Goal: Find contact information: Find contact information

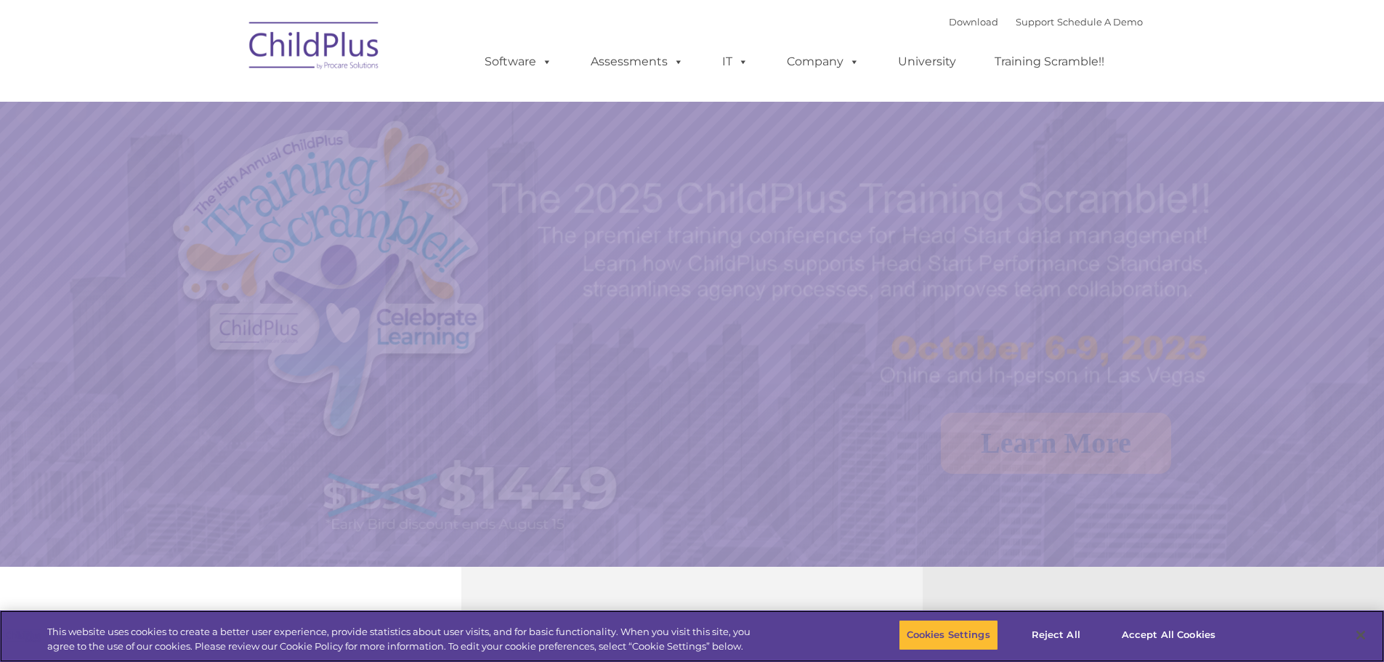
select select "MEDIUM"
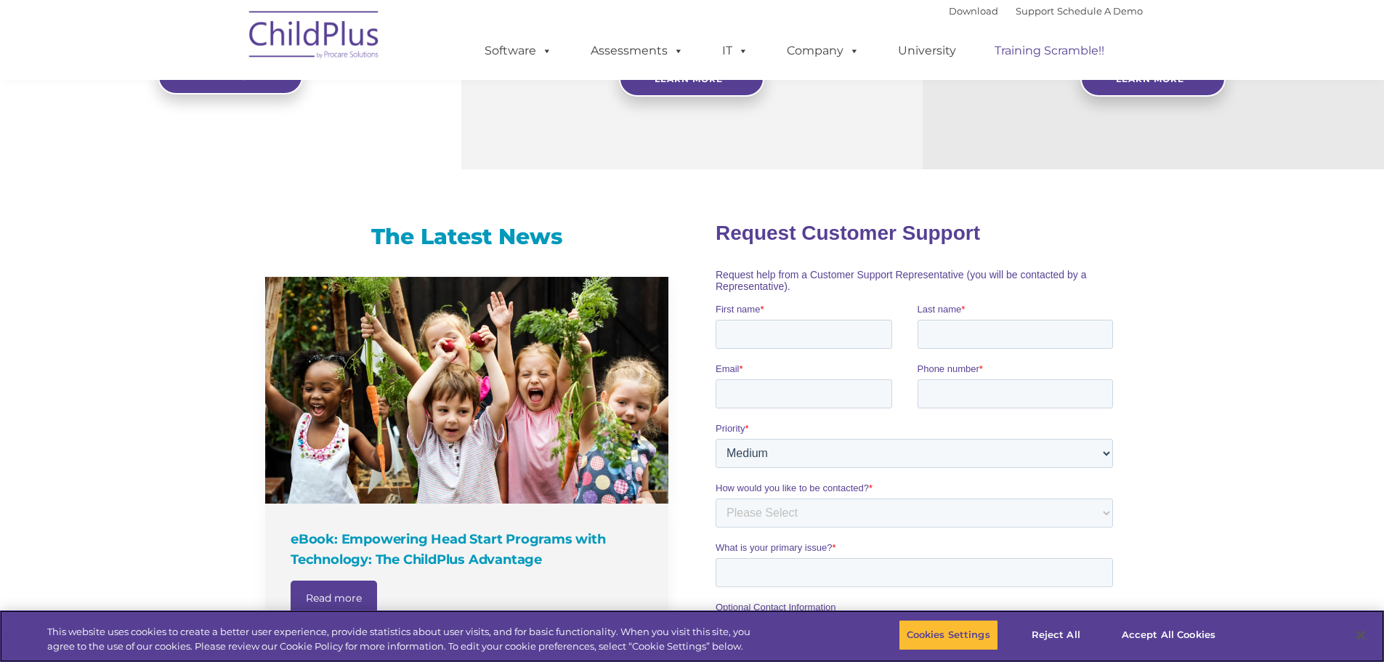
scroll to position [376, 0]
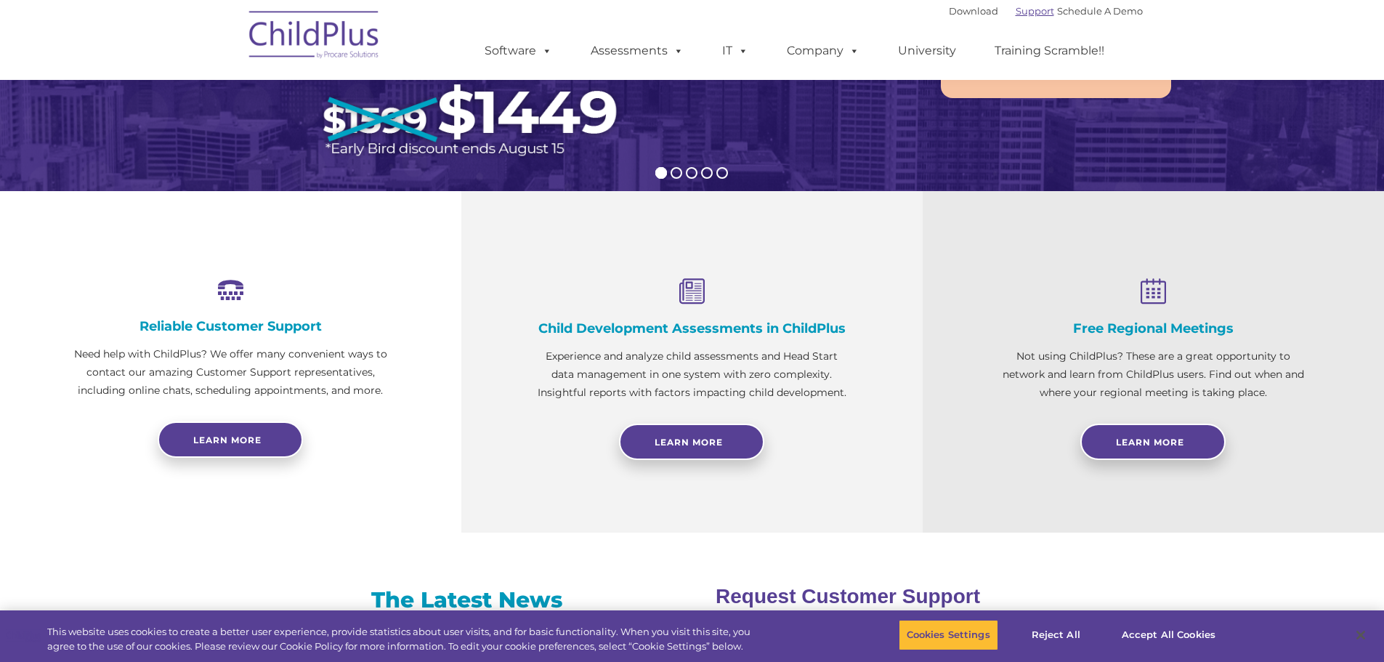
click at [1016, 7] on link "Support" at bounding box center [1035, 11] width 39 height 12
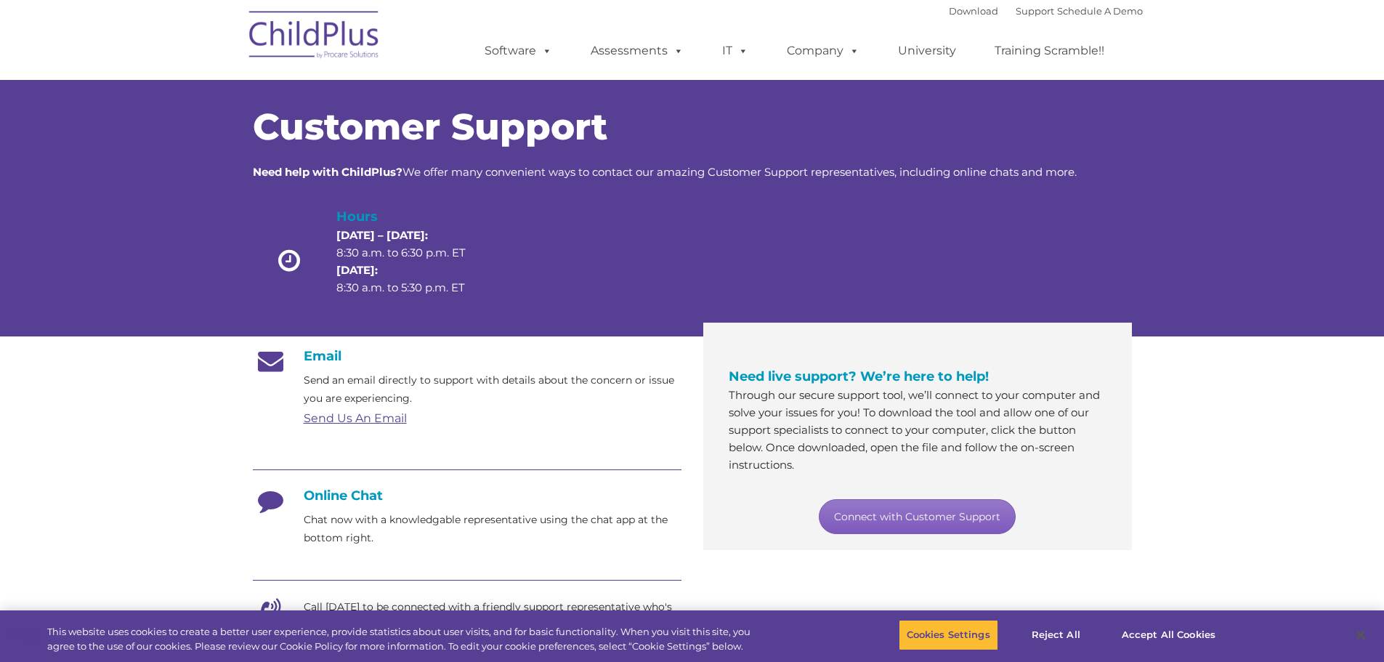
click at [869, 511] on link "Connect with Customer Support" at bounding box center [917, 516] width 197 height 35
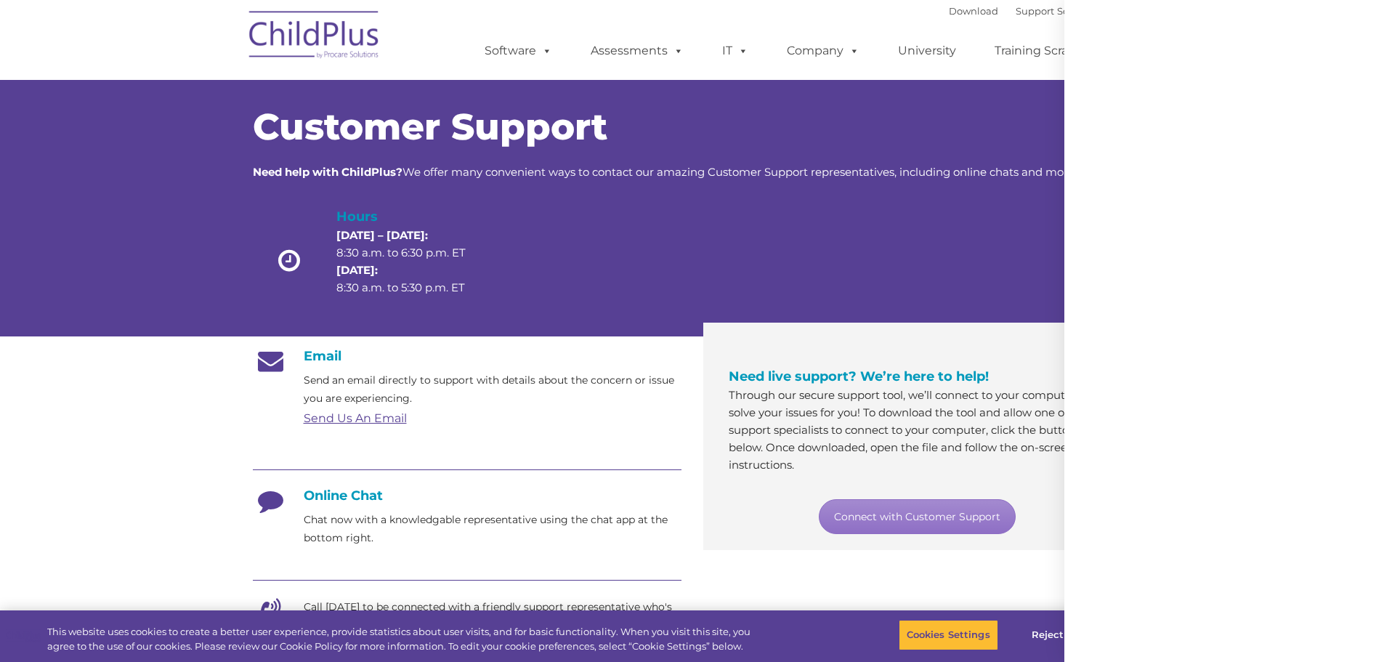
click at [1360, 22] on div at bounding box center [1224, 331] width 320 height 662
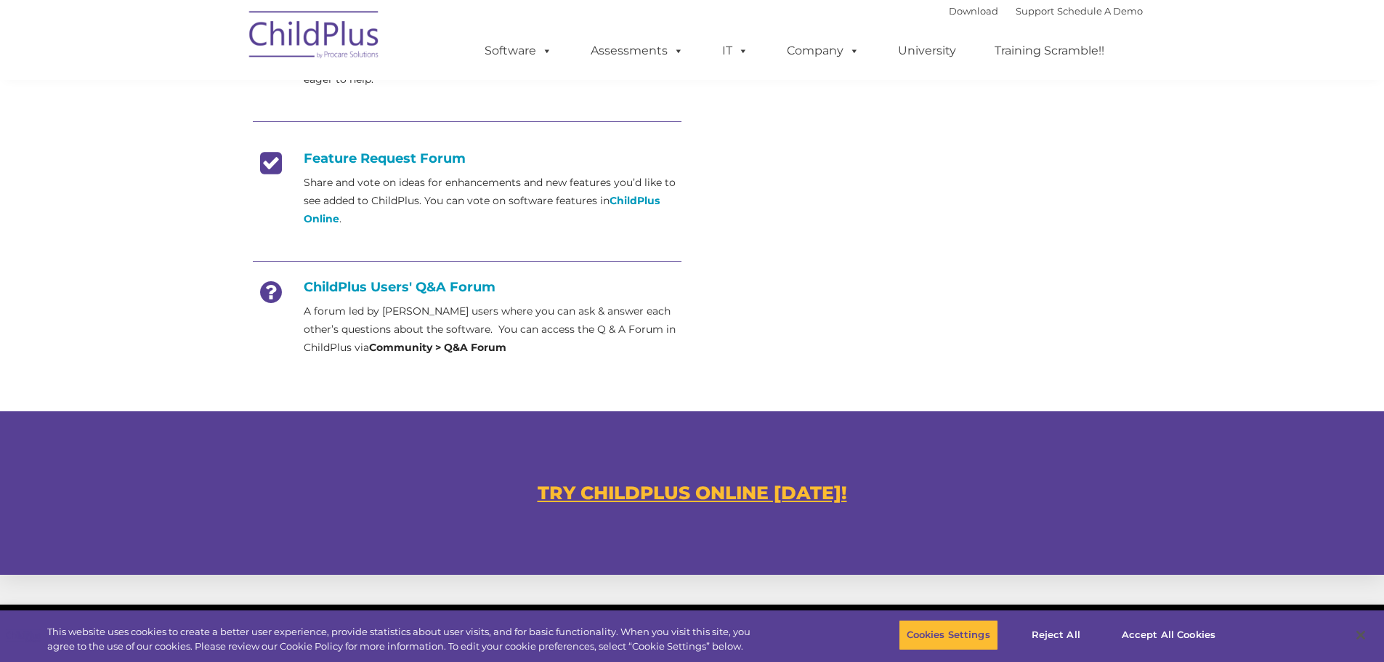
scroll to position [547, 0]
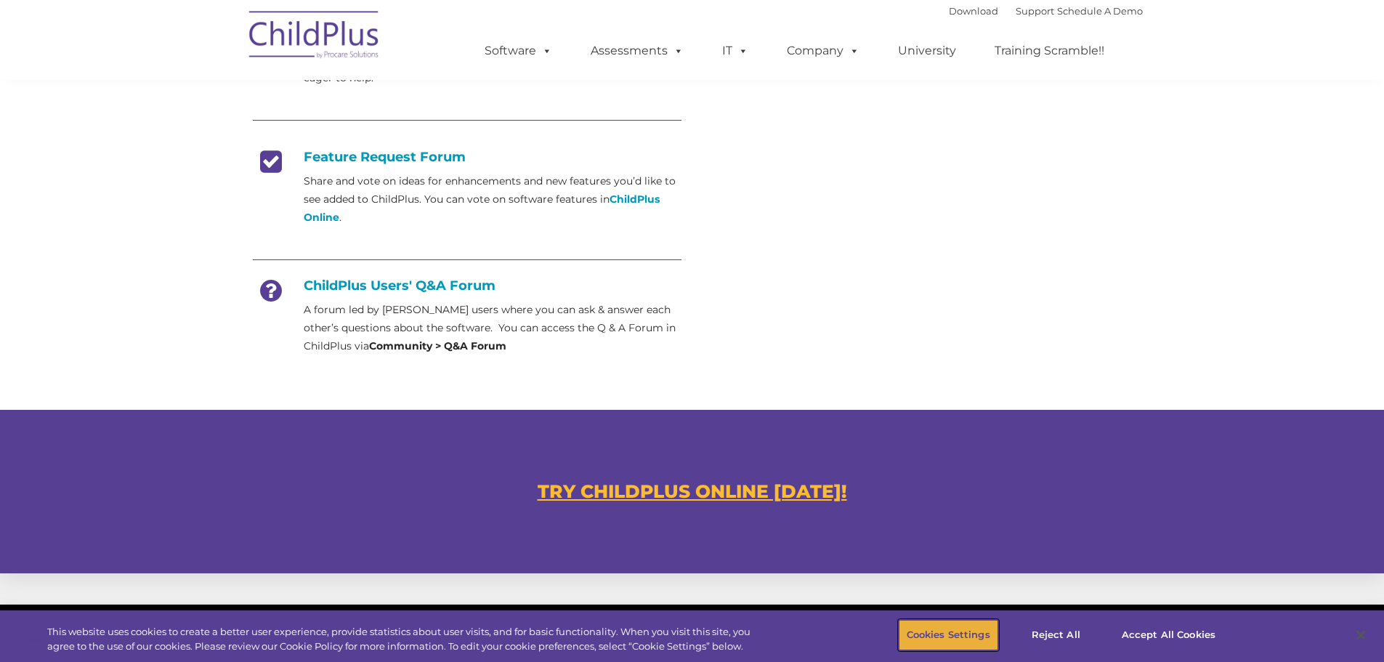
click at [949, 636] on button "Cookies Settings" at bounding box center [949, 635] width 100 height 31
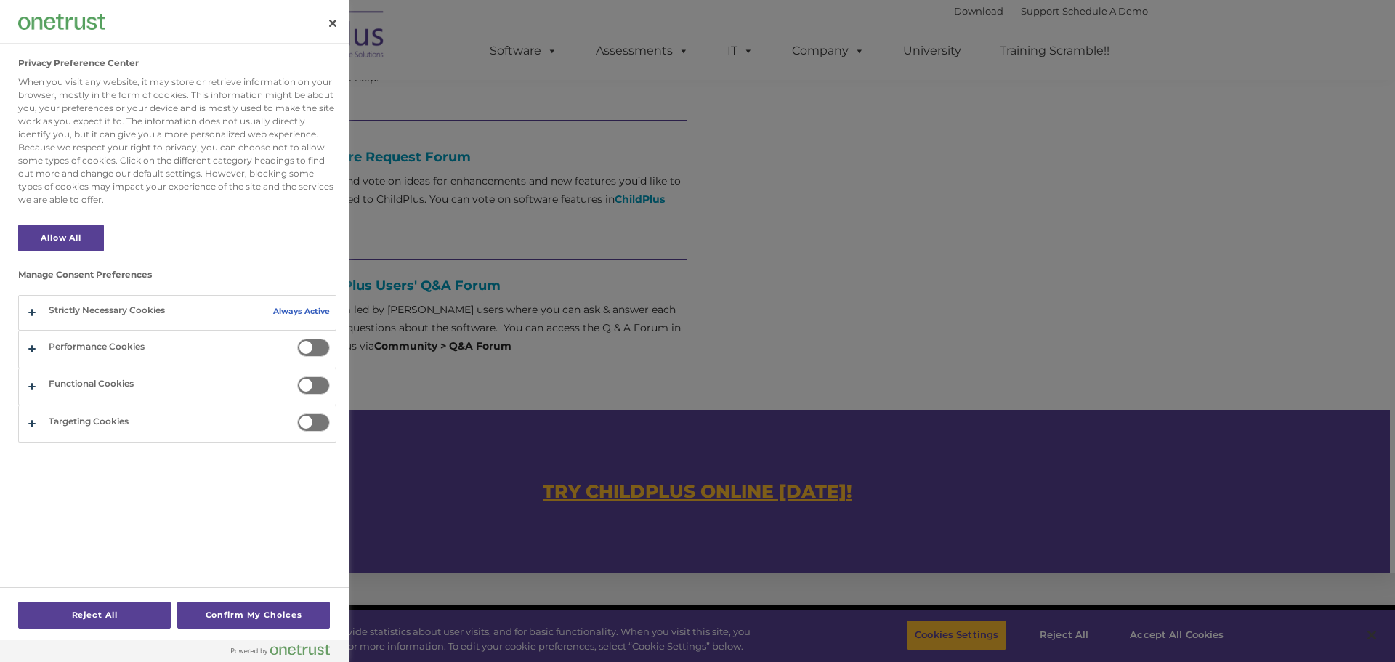
click at [651, 315] on div at bounding box center [697, 331] width 1395 height 662
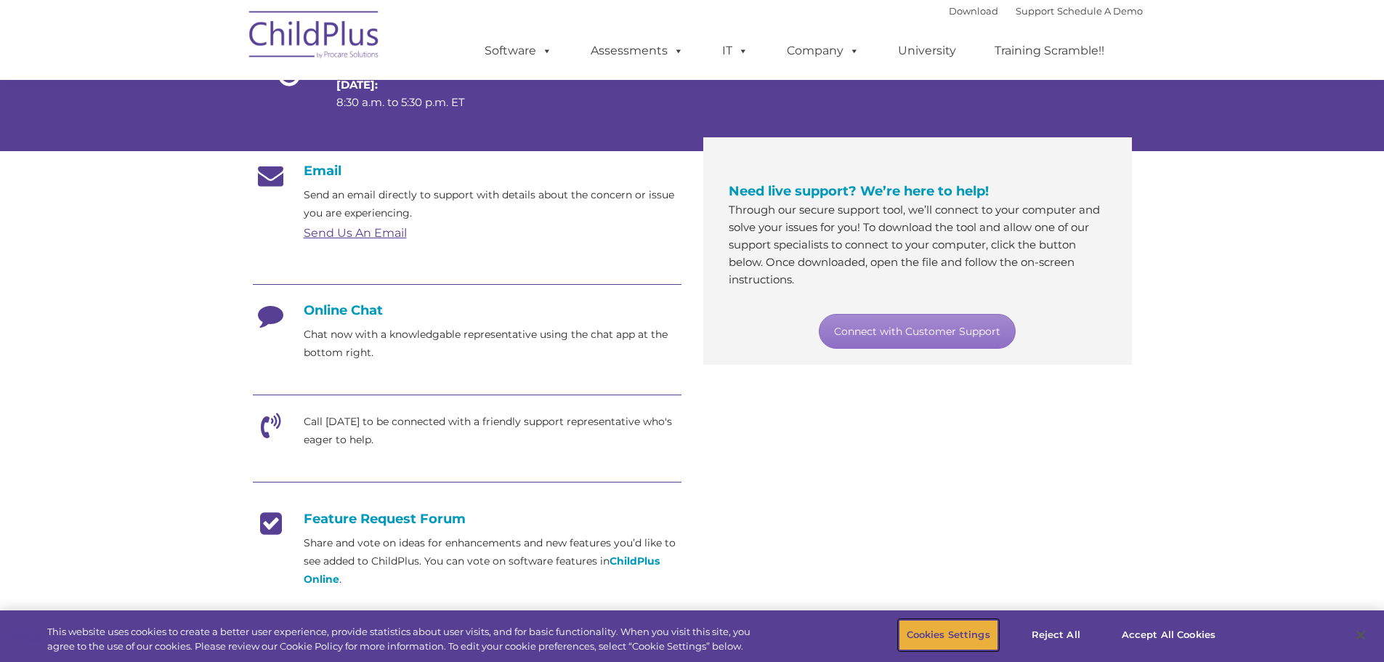
scroll to position [161, 0]
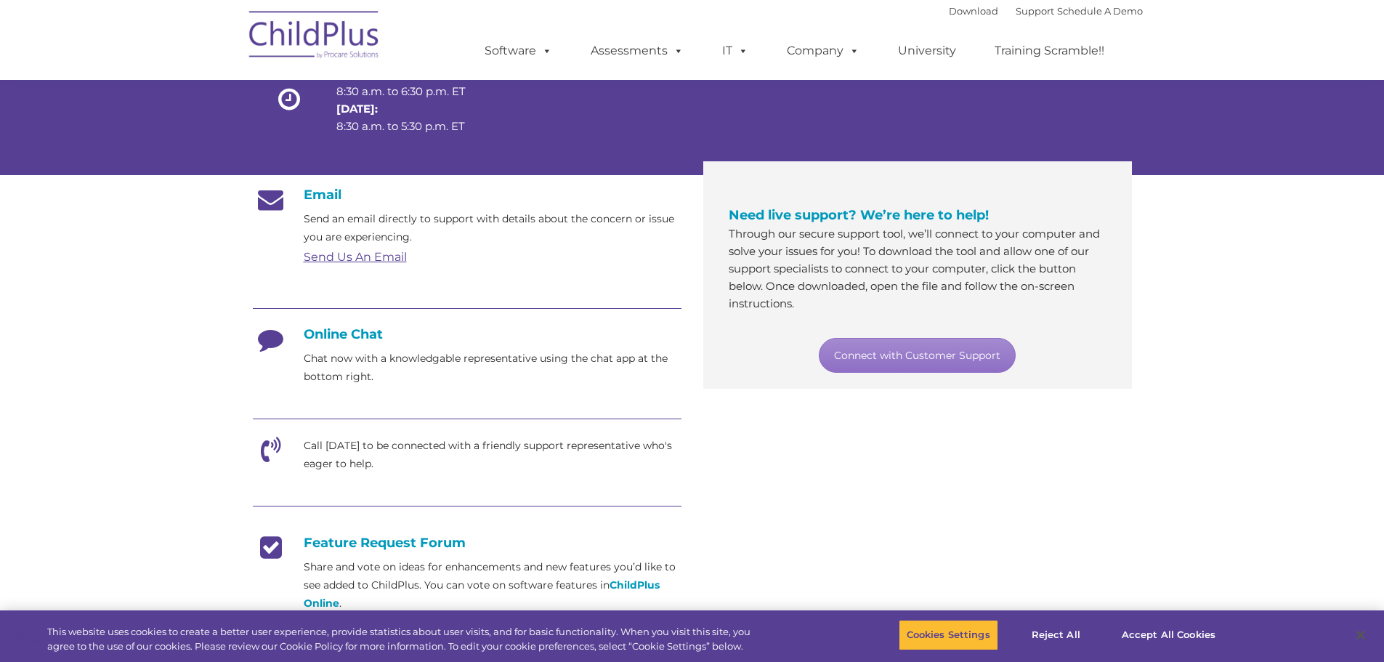
click at [294, 449] on div "Call [DATE] to be connected with a friendly support representative who's eager …" at bounding box center [467, 455] width 429 height 36
drag, startPoint x: 252, startPoint y: 454, endPoint x: 259, endPoint y: 453, distance: 7.3
click at [254, 454] on icon at bounding box center [271, 455] width 36 height 36
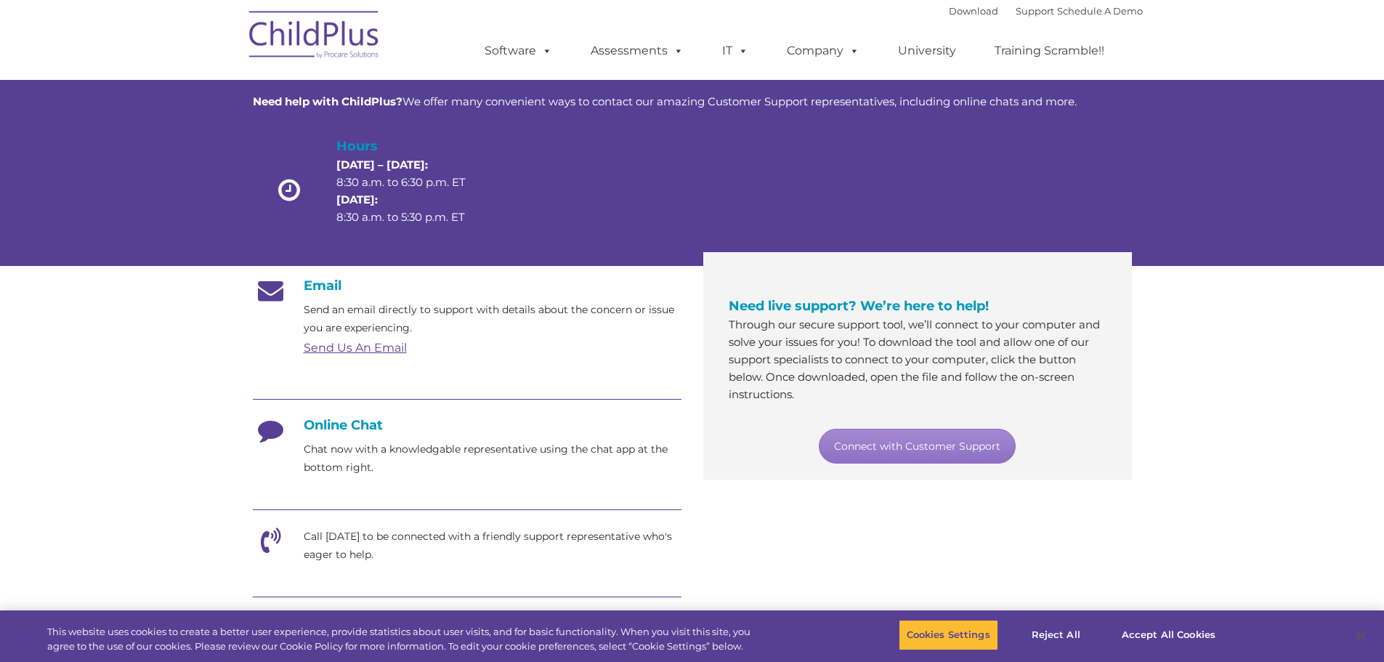
scroll to position [70, 0]
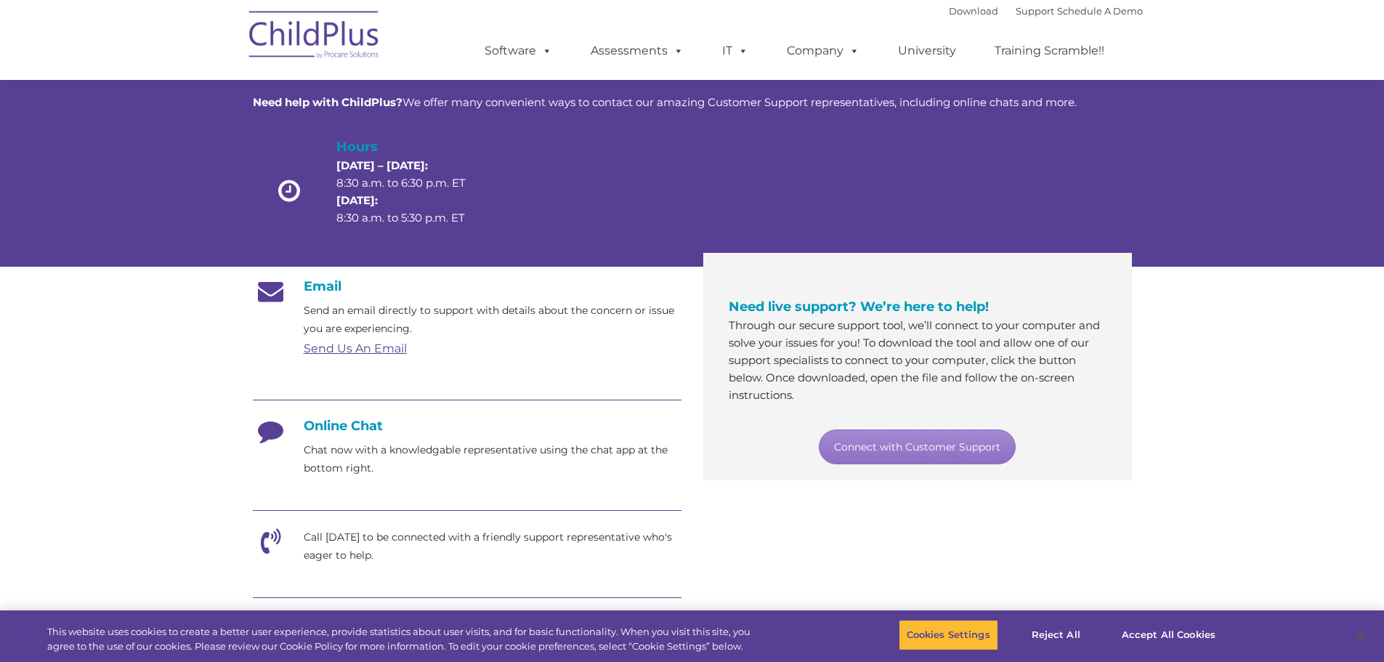
click at [291, 197] on icon at bounding box center [290, 190] width 52 height 25
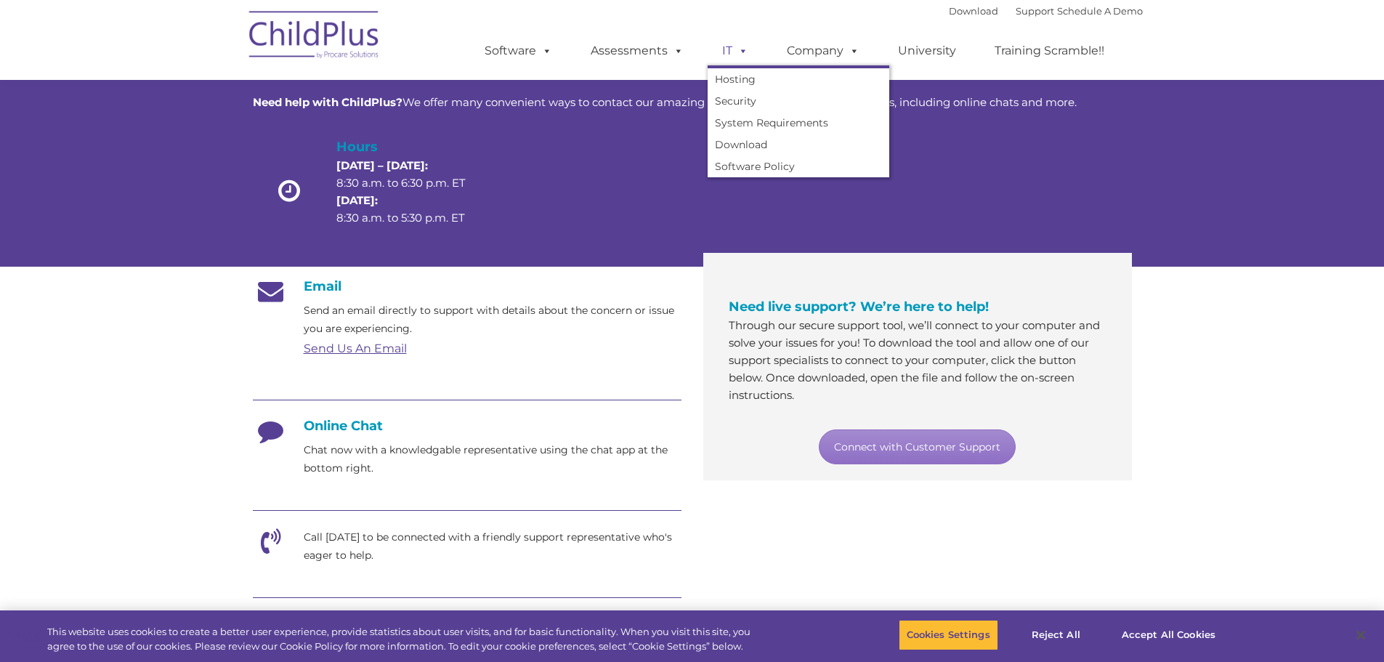
click at [732, 49] on span at bounding box center [740, 51] width 16 height 14
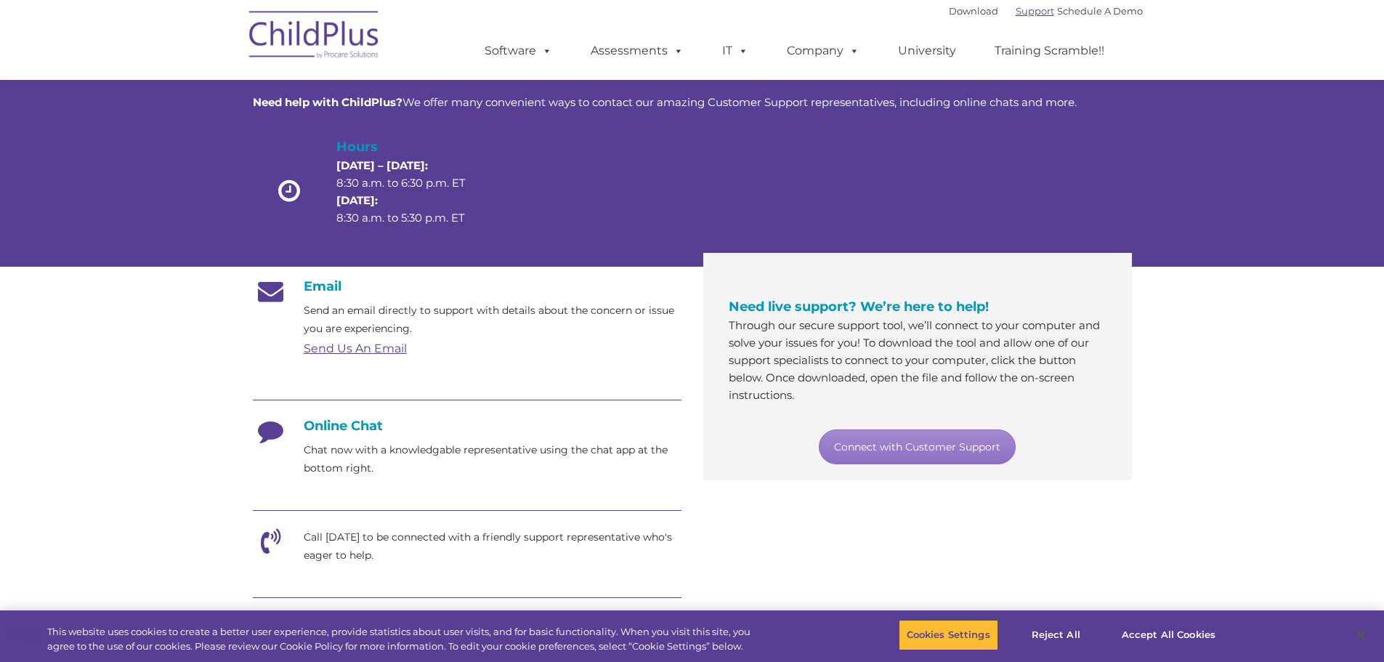
click at [1019, 15] on link "Support" at bounding box center [1035, 11] width 39 height 12
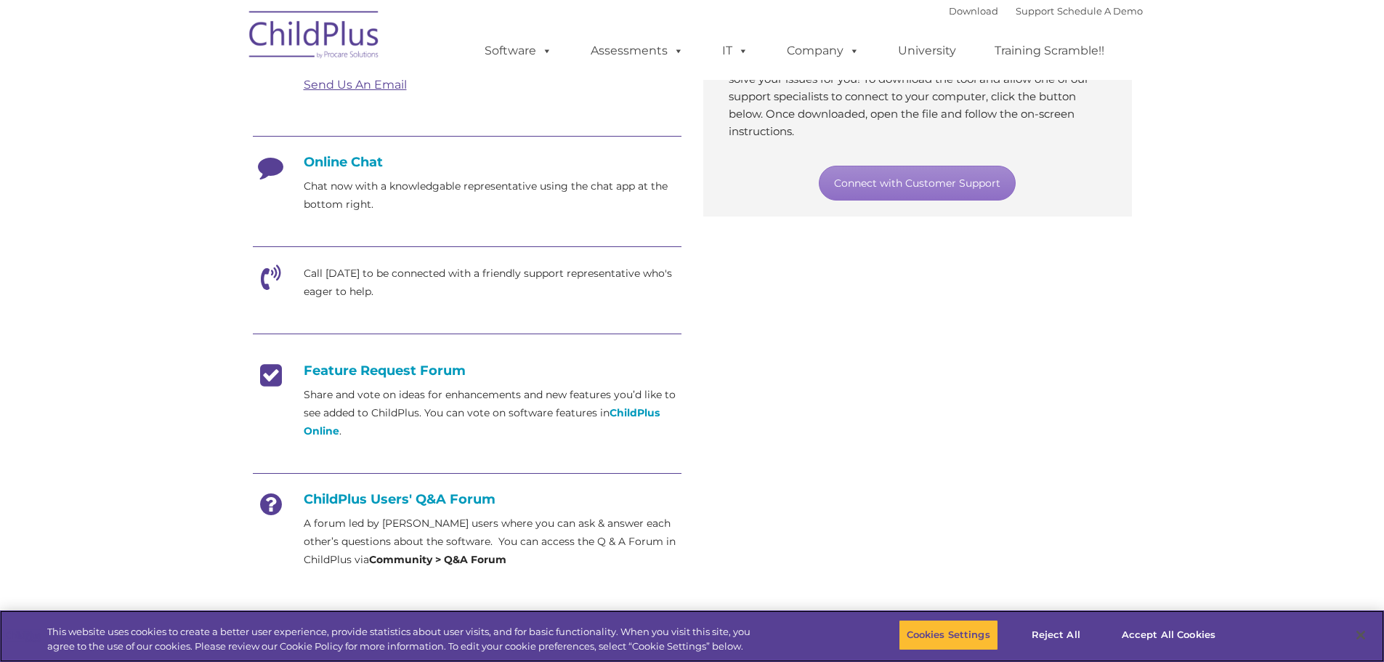
scroll to position [769, 0]
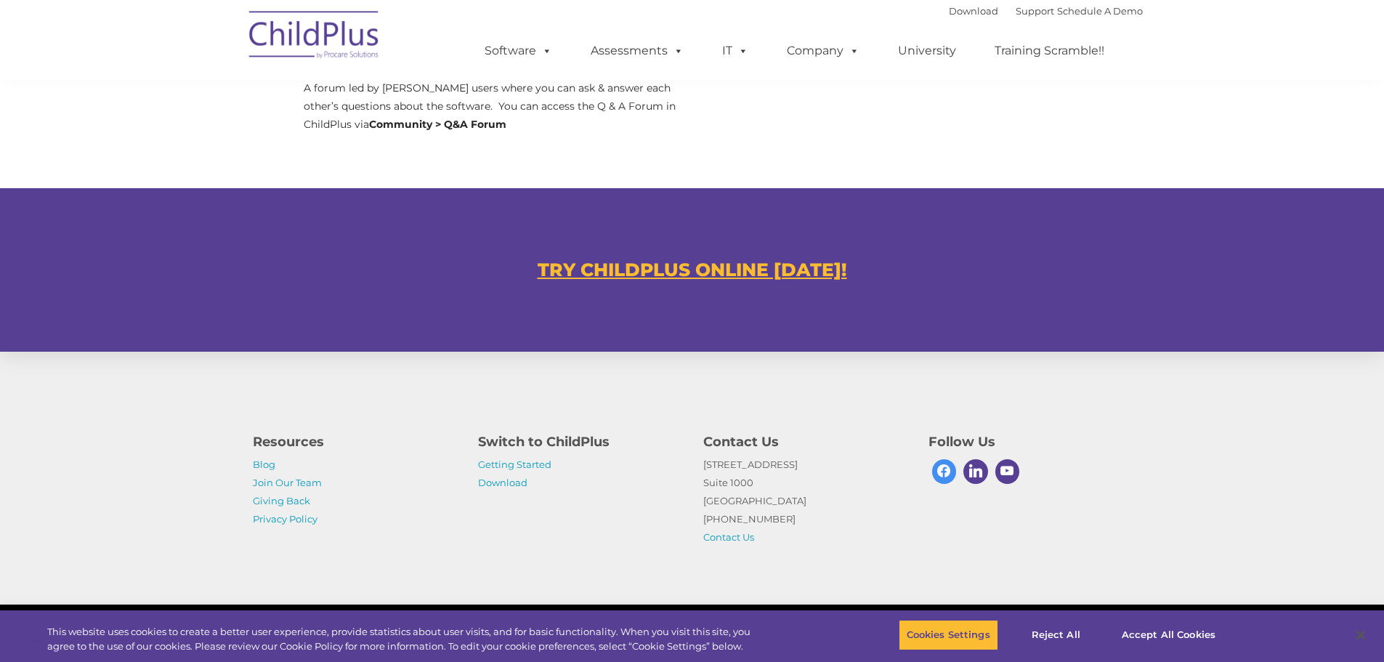
click at [955, 477] on span at bounding box center [944, 471] width 25 height 25
